Goal: Task Accomplishment & Management: Use online tool/utility

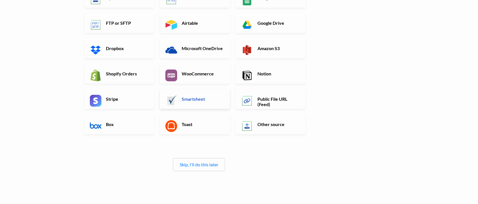
scroll to position [102, 0]
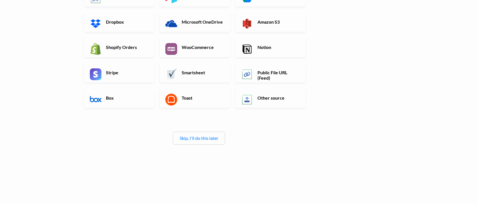
click at [211, 141] on div "Skip, I'll do this later" at bounding box center [199, 138] width 52 height 13
click at [193, 141] on div "Skip, I'll do this later" at bounding box center [199, 138] width 52 height 13
click at [193, 139] on link "Skip, I'll do this later" at bounding box center [199, 137] width 39 height 5
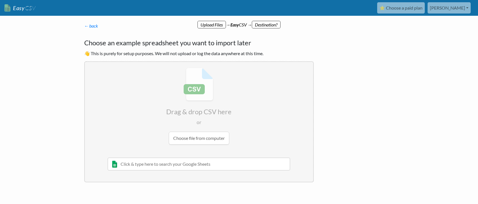
click at [460, 9] on link "[PERSON_NAME]" at bounding box center [448, 7] width 43 height 11
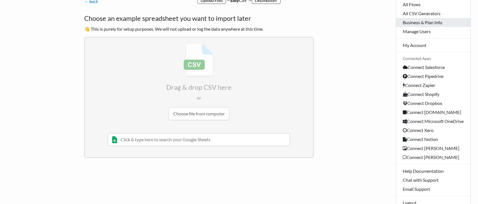
scroll to position [11, 0]
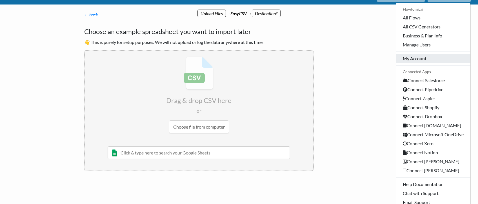
click at [425, 56] on link "My Account" at bounding box center [433, 58] width 74 height 9
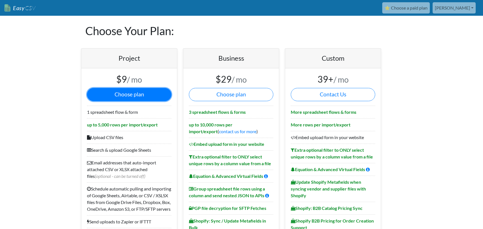
click at [129, 94] on button "Choose plan" at bounding box center [129, 94] width 84 height 13
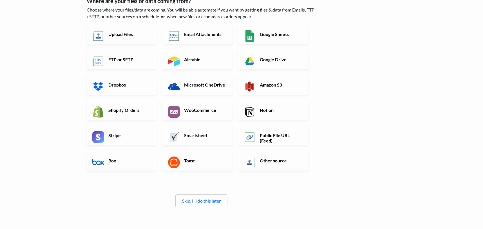
scroll to position [43, 0]
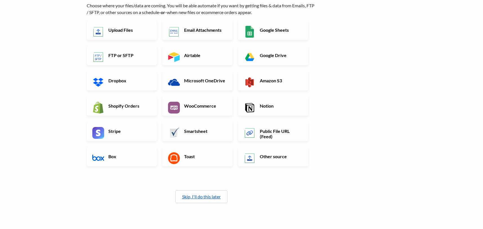
click at [194, 197] on link "Skip, I'll do this later" at bounding box center [201, 196] width 39 height 5
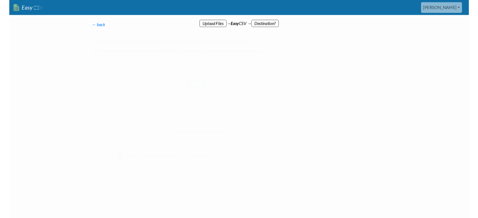
scroll to position [0, 0]
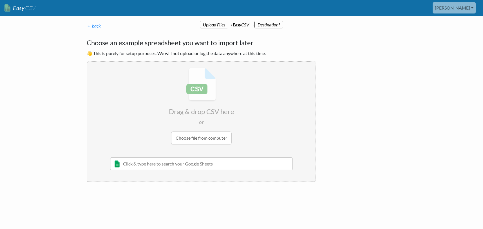
click at [190, 138] on input "file" at bounding box center [201, 106] width 228 height 89
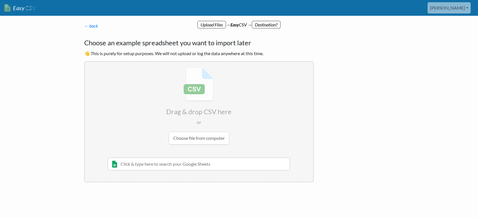
click at [206, 139] on input "file" at bounding box center [199, 106] width 228 height 89
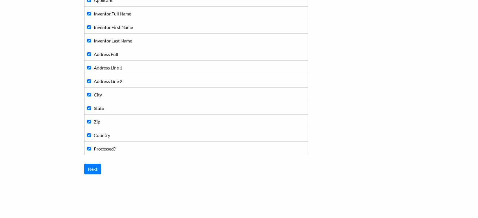
scroll to position [145, 0]
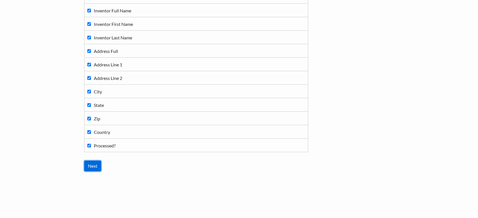
click at [91, 165] on input "Next" at bounding box center [92, 166] width 17 height 11
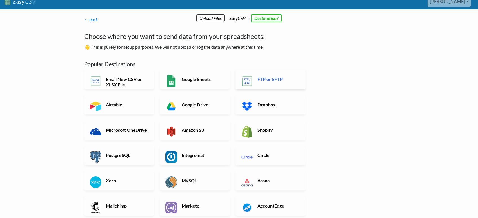
scroll to position [7, 0]
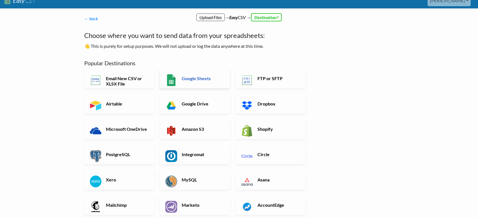
click at [210, 81] on h6 "Google Sheets" at bounding box center [202, 78] width 44 height 5
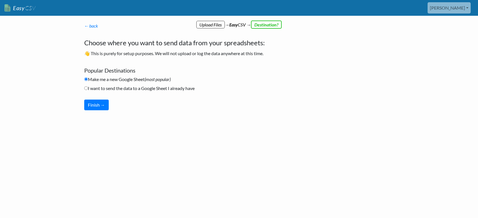
scroll to position [0, 0]
click at [111, 88] on label "I want to send the data to a Google Sheet I already have" at bounding box center [139, 88] width 110 height 7
click at [88, 88] on input "I want to send the data to a Google Sheet I already have" at bounding box center [86, 88] width 4 height 4
radio input "true"
click at [96, 106] on button "Finish →" at bounding box center [96, 105] width 24 height 11
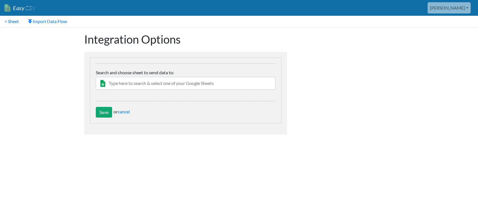
click at [136, 82] on input "text" at bounding box center [186, 83] width 180 height 13
click at [106, 113] on input "Save" at bounding box center [104, 112] width 16 height 11
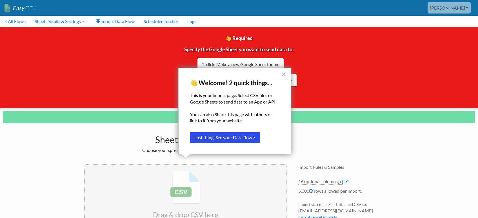
scroll to position [68, 0]
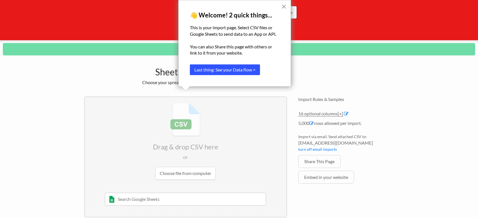
click at [246, 72] on button "Last thing: See your Data flow >" at bounding box center [225, 69] width 70 height 11
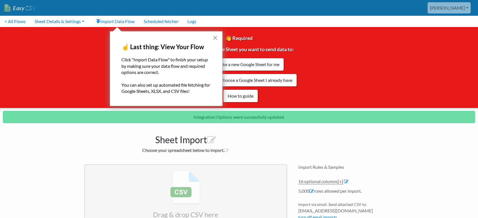
click at [215, 37] on button "×" at bounding box center [215, 37] width 5 height 9
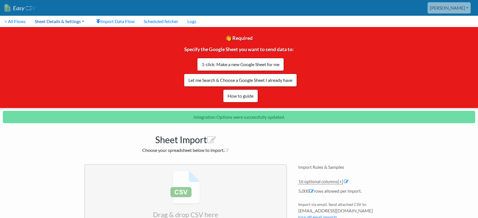
click at [47, 22] on link "Sheet Details & Settings" at bounding box center [59, 21] width 59 height 11
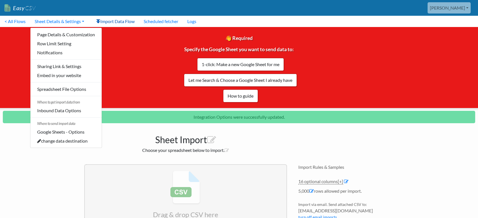
click at [121, 21] on link "Import Data Flow" at bounding box center [116, 21] width 48 height 11
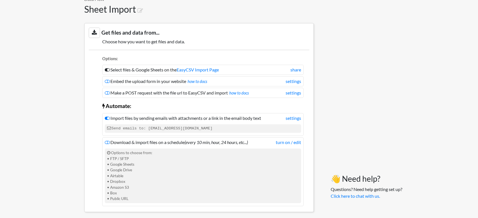
scroll to position [118, 0]
click at [287, 92] on link "settings" at bounding box center [292, 92] width 15 height 7
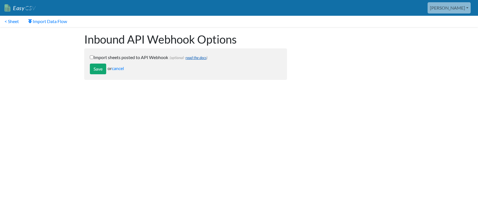
click at [196, 58] on link "read the docs" at bounding box center [196, 57] width 21 height 5
